Goal: Find specific page/section: Find specific page/section

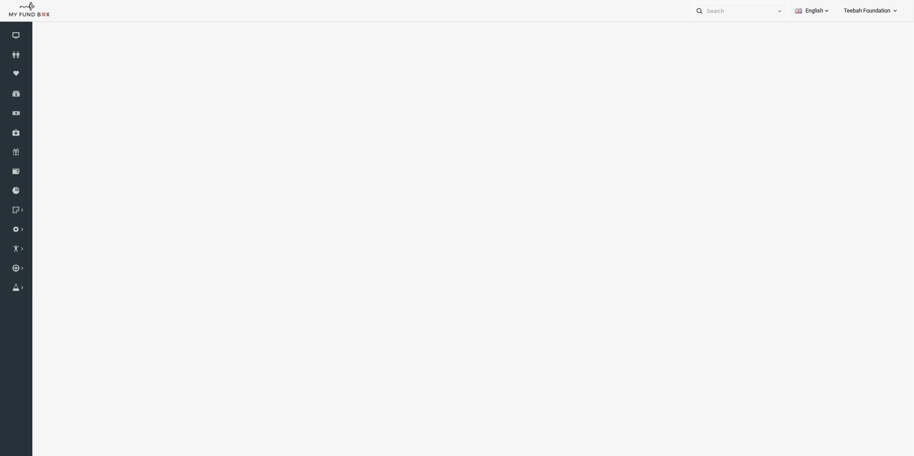
select select "100"
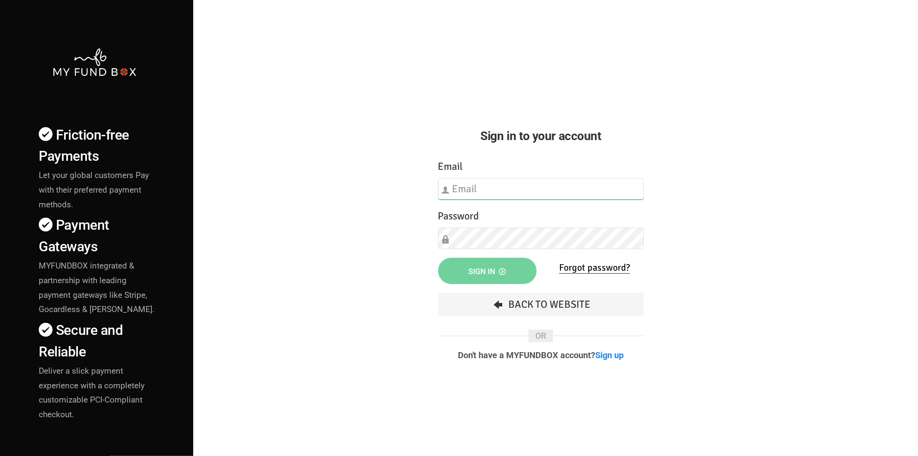
type input "[EMAIL_ADDRESS][DOMAIN_NAME]"
click at [407, 280] on div "Friction-free Payments Let your global customers Pay with their preferred payme…" at bounding box center [459, 301] width 927 height 603
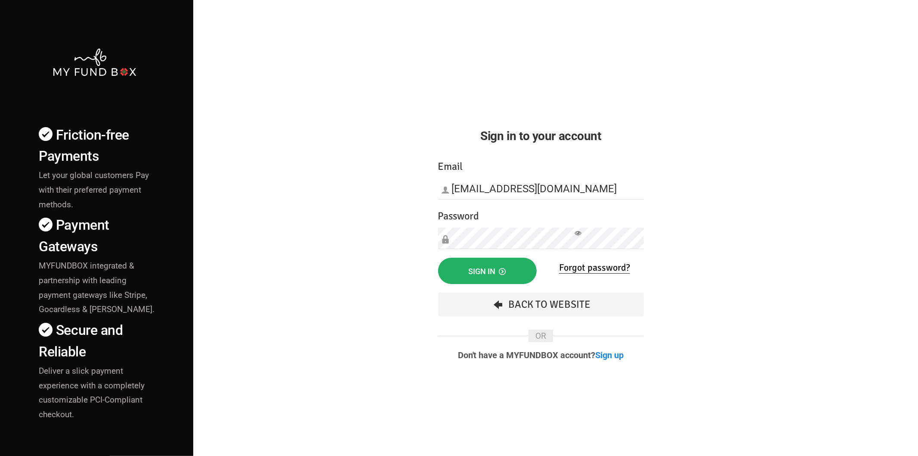
click at [449, 271] on button "Sign in" at bounding box center [487, 270] width 99 height 26
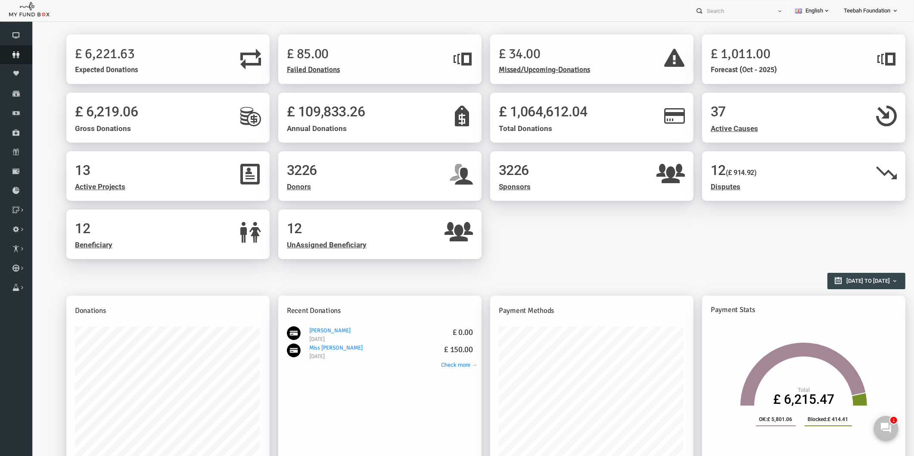
click at [16, 52] on icon at bounding box center [16, 54] width 32 height 7
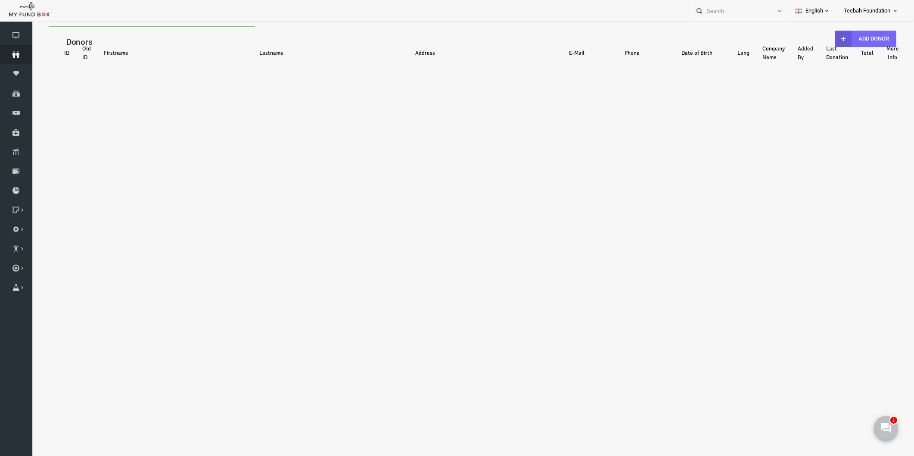
select select "100"
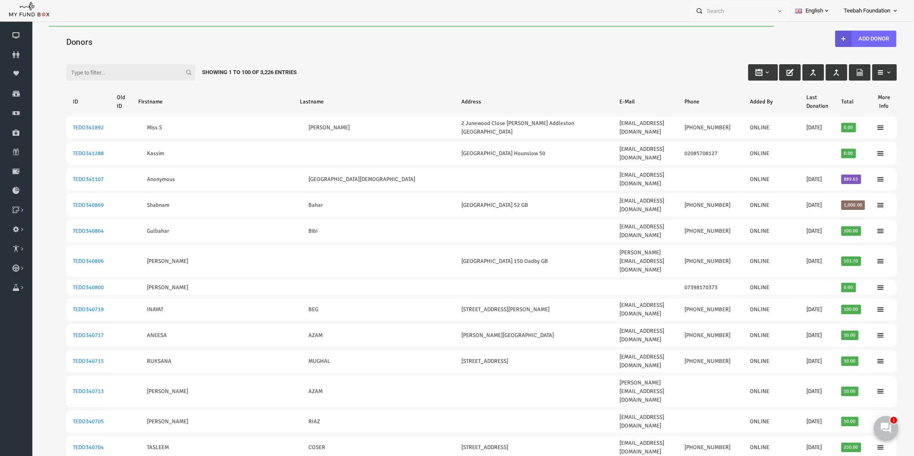
click at [400, 61] on div "Filter: Showing 1 to 100 of 3,226 Entries" at bounding box center [463, 64] width 847 height 23
click at [292, 63] on div "Filter: Showing 1 to 100 of 3,226 Entries" at bounding box center [463, 64] width 847 height 23
click at [381, 27] on div "Donors" at bounding box center [463, 41] width 847 height 30
click at [15, 56] on icon at bounding box center [16, 54] width 32 height 7
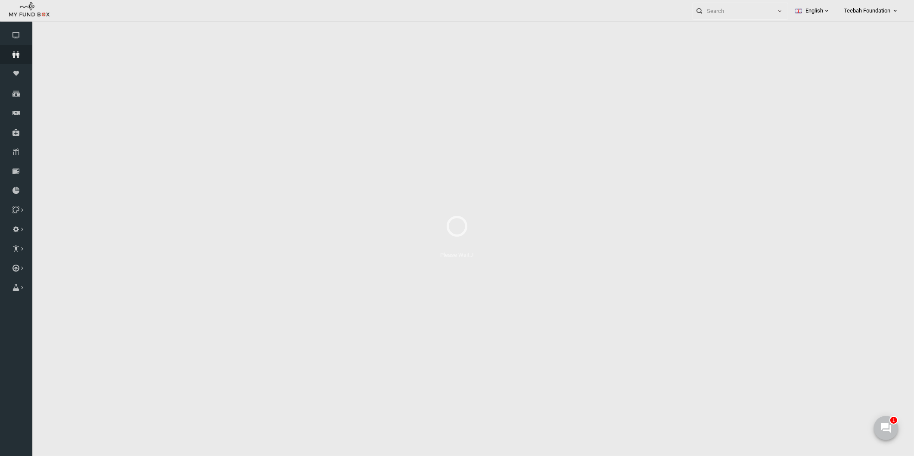
select select "100"
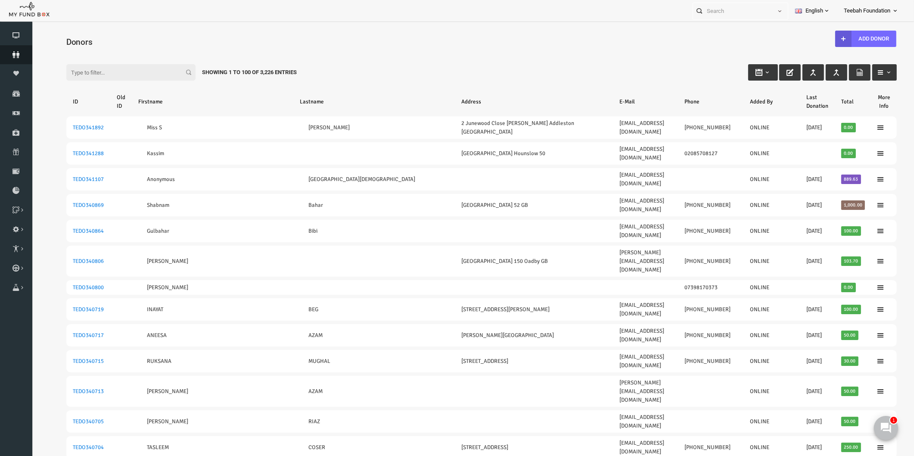
click at [15, 56] on icon at bounding box center [16, 54] width 32 height 7
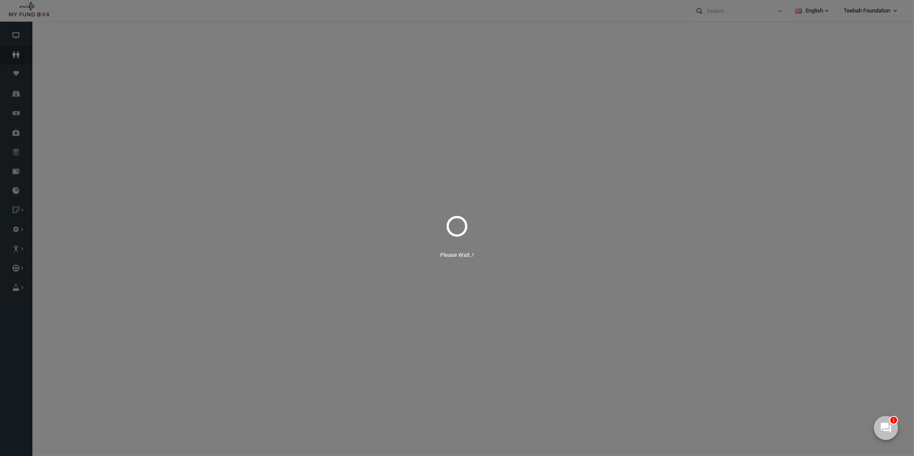
select select "100"
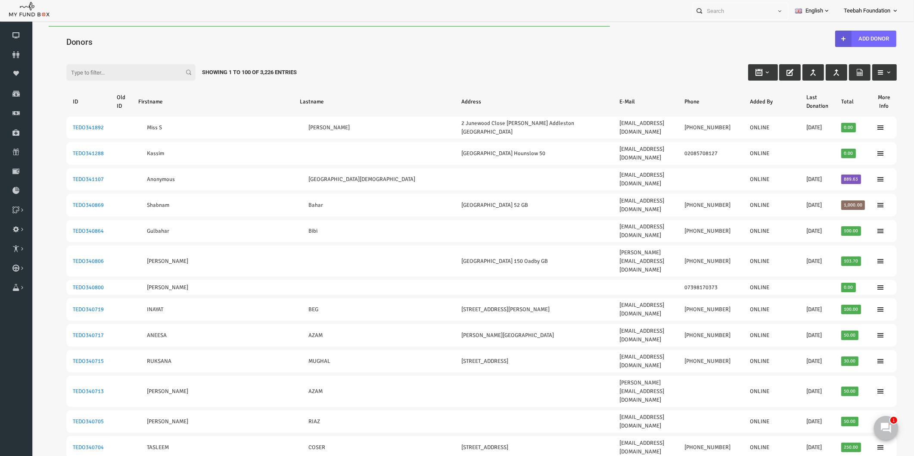
click at [394, 57] on div "Filter: Showing 1 to 100 of 3,226 Entries" at bounding box center [463, 64] width 847 height 23
click at [18, 56] on icon at bounding box center [16, 54] width 32 height 7
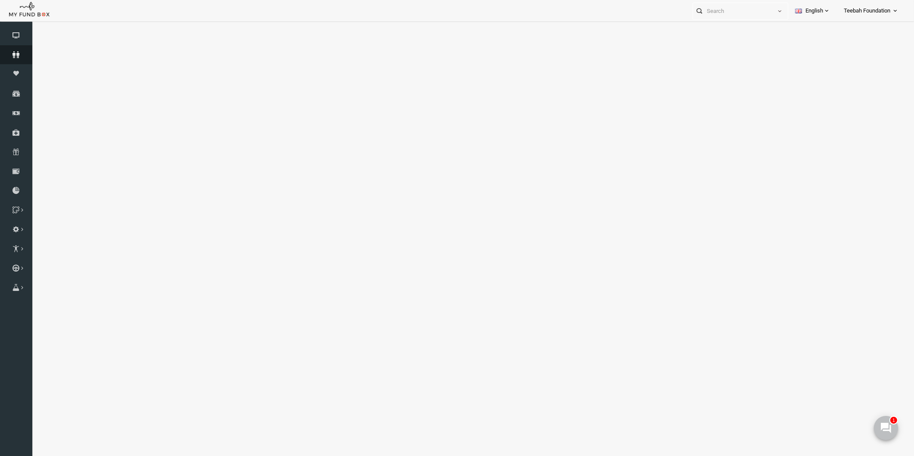
select select "100"
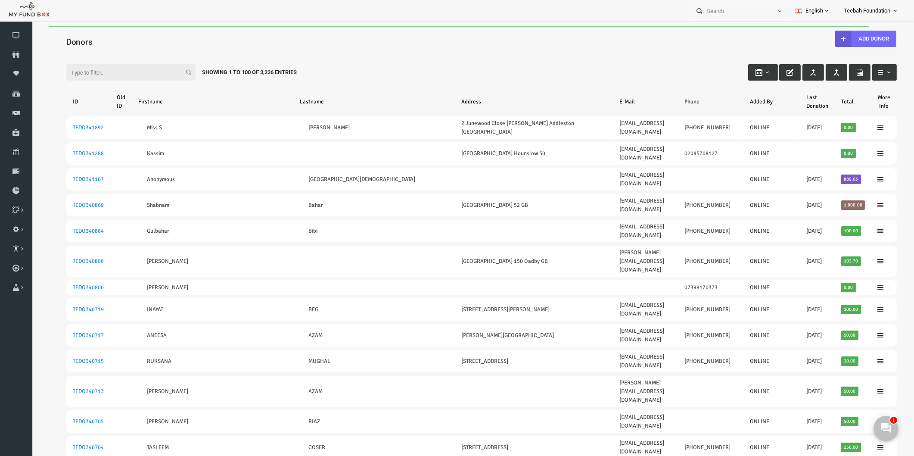
click at [119, 39] on h4 "Donors" at bounding box center [468, 42] width 839 height 12
click at [551, 69] on div "Filter: Showing 1 to 100 of 3,226 Entries" at bounding box center [463, 64] width 847 height 23
click at [505, 53] on div "Filter: Showing 1 to 100 of 3,226 Entries" at bounding box center [463, 64] width 847 height 23
drag, startPoint x: 280, startPoint y: 68, endPoint x: 181, endPoint y: 72, distance: 98.7
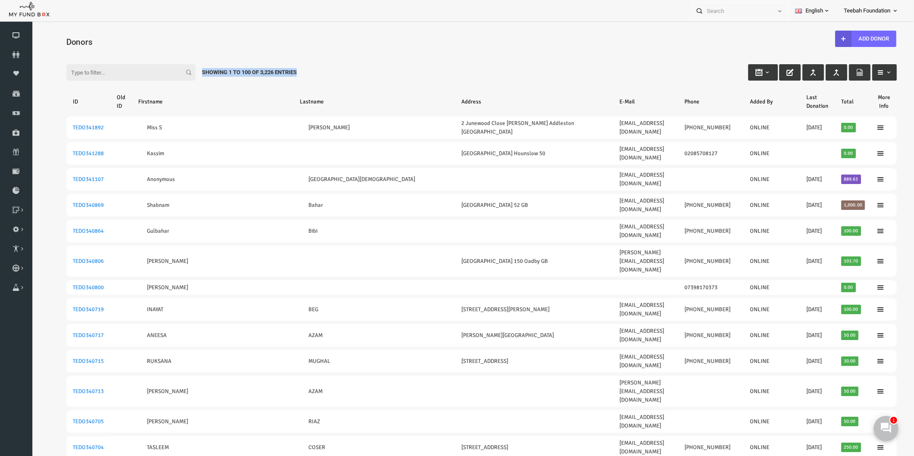
click at [181, 72] on div "Showing 1 to 100 of 3,226 Entries" at bounding box center [232, 72] width 108 height 16
click at [187, 55] on div "Filter: Showing 1 to 100 of 3,226 Entries" at bounding box center [463, 64] width 847 height 23
drag, startPoint x: 184, startPoint y: 71, endPoint x: 285, endPoint y: 67, distance: 101.3
click at [285, 67] on div "Showing 1 to 100 of 3,226 Entries" at bounding box center [232, 72] width 108 height 16
click at [284, 77] on div "Showing 1 to 100 of 3,226 Entries" at bounding box center [232, 72] width 108 height 16
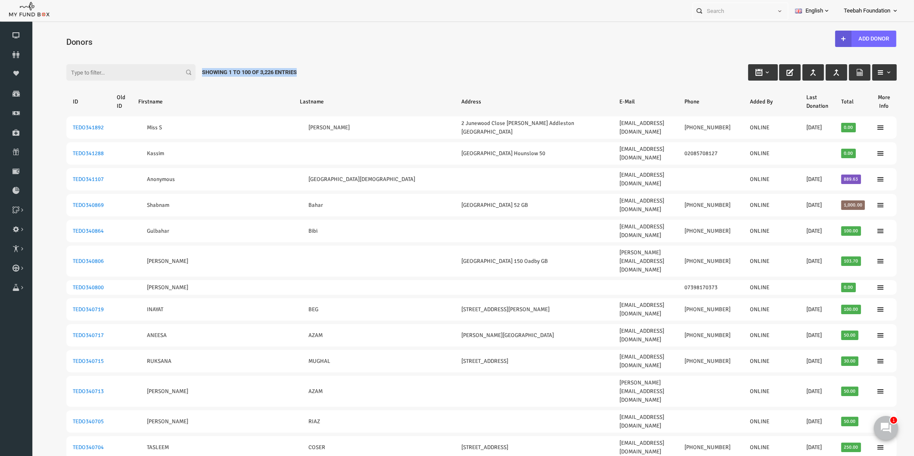
drag, startPoint x: 282, startPoint y: 69, endPoint x: 183, endPoint y: 79, distance: 99.6
click at [183, 79] on div "Showing 1 to 100 of 3,226 Entries" at bounding box center [232, 72] width 108 height 16
click at [194, 71] on div "Showing 1 to 100 of 3,226 Entries" at bounding box center [232, 72] width 108 height 16
drag, startPoint x: 185, startPoint y: 71, endPoint x: 282, endPoint y: 69, distance: 97.3
click at [282, 69] on div "Showing 1 to 100 of 3,226 Entries" at bounding box center [232, 72] width 108 height 16
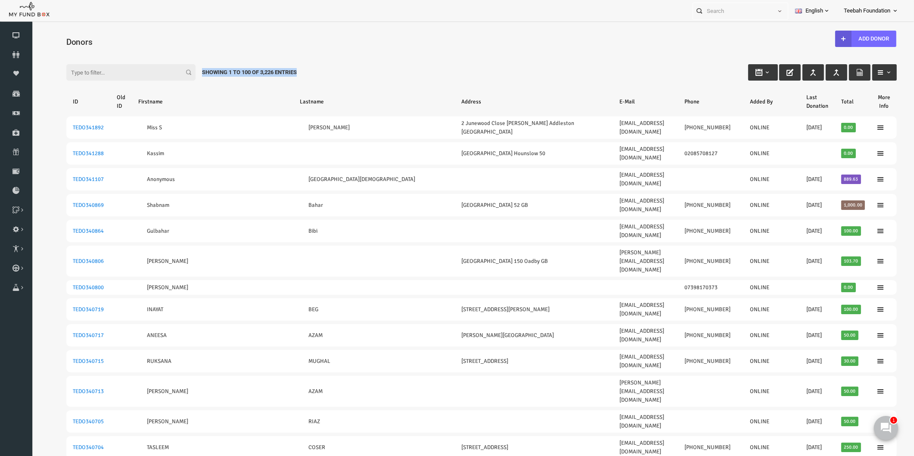
click at [285, 71] on div "Showing 1 to 100 of 3,226 Entries" at bounding box center [232, 72] width 108 height 16
click at [348, 72] on div "Filter: Showing 1 to 100 of 3,226 Entries" at bounding box center [463, 64] width 847 height 23
